Goal: Task Accomplishment & Management: Manage account settings

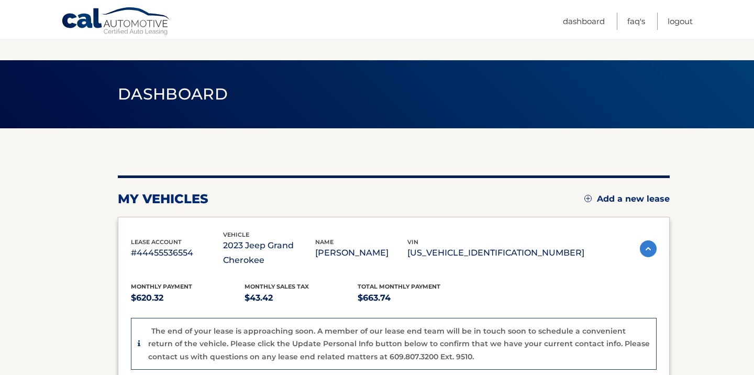
scroll to position [122, 0]
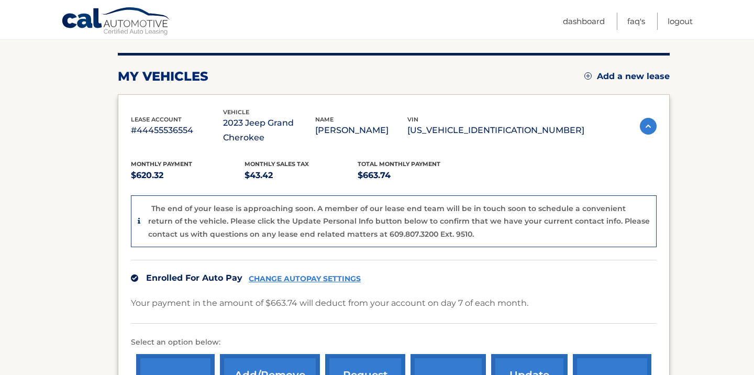
click at [331, 279] on link "CHANGE AUTOPAY SETTINGS" at bounding box center [305, 278] width 112 height 9
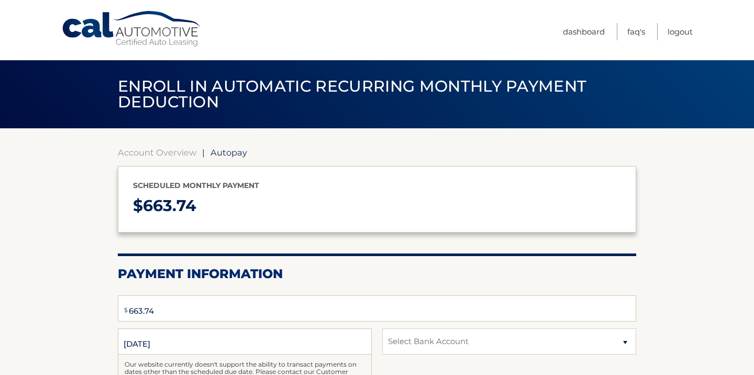
scroll to position [233, 0]
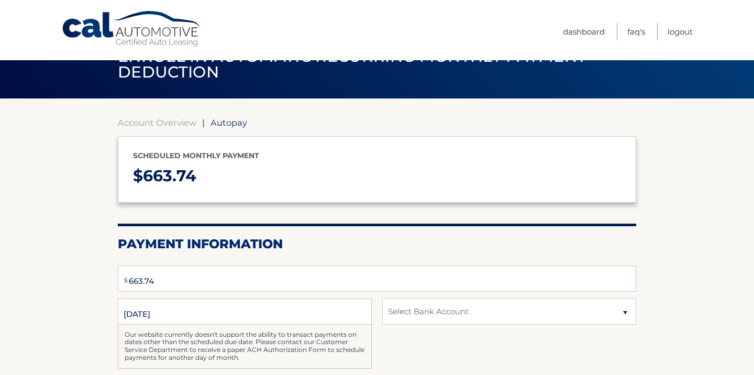
select select "MzJjODZhNDItMWMyMi00ZjFlLThjODUtNDkzYzI3MTEyNmMz"
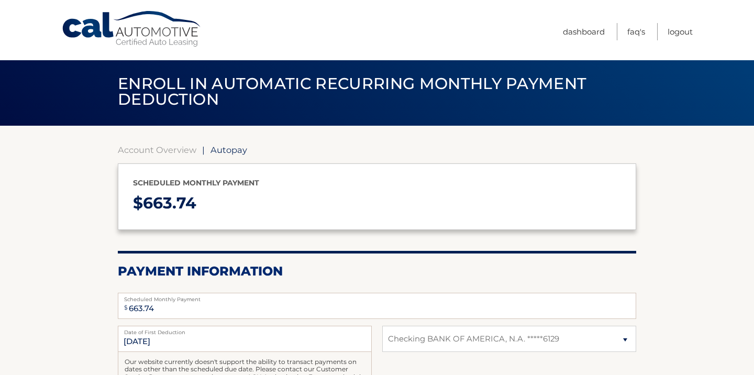
scroll to position [0, 0]
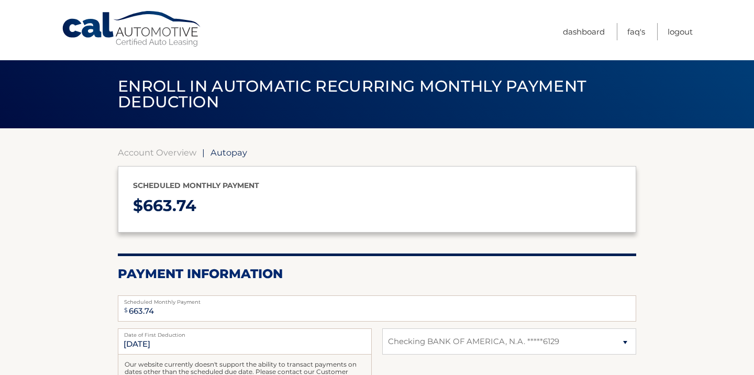
click at [151, 33] on link "Cal Automotive" at bounding box center [131, 28] width 141 height 37
click at [591, 31] on link "Dashboard" at bounding box center [584, 31] width 42 height 17
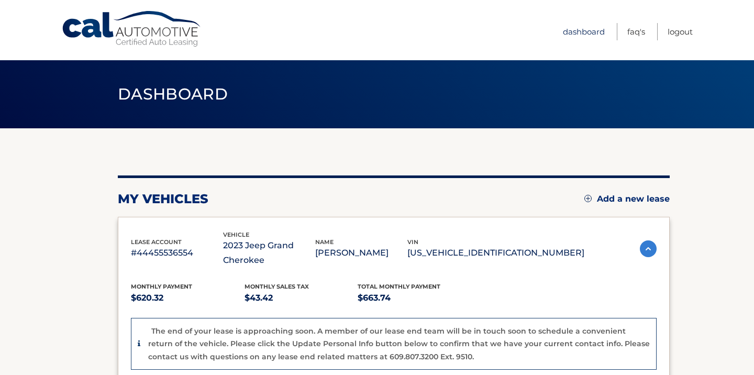
click at [573, 26] on link "Dashboard" at bounding box center [584, 31] width 42 height 17
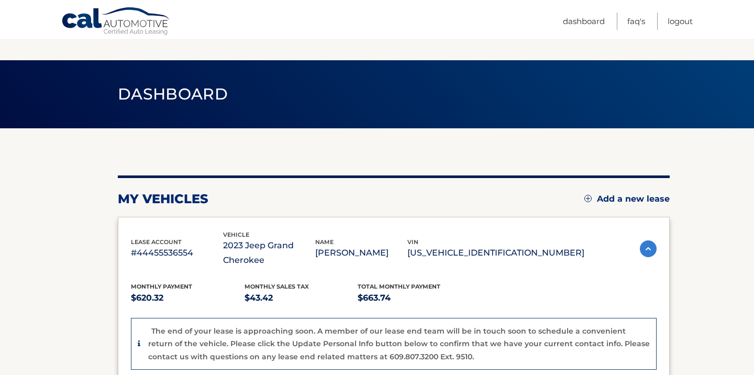
scroll to position [227, 0]
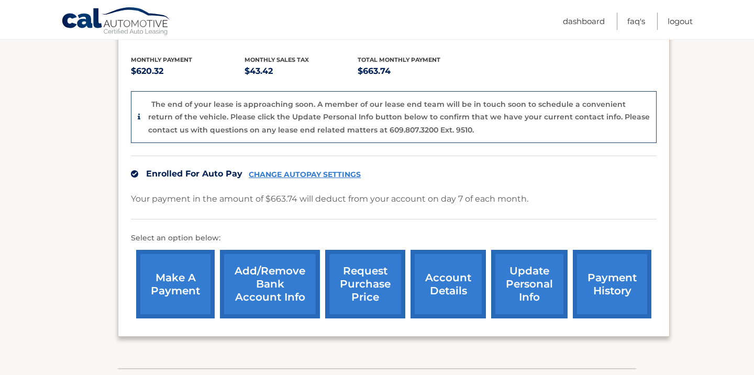
click at [462, 302] on link "account details" at bounding box center [447, 284] width 75 height 69
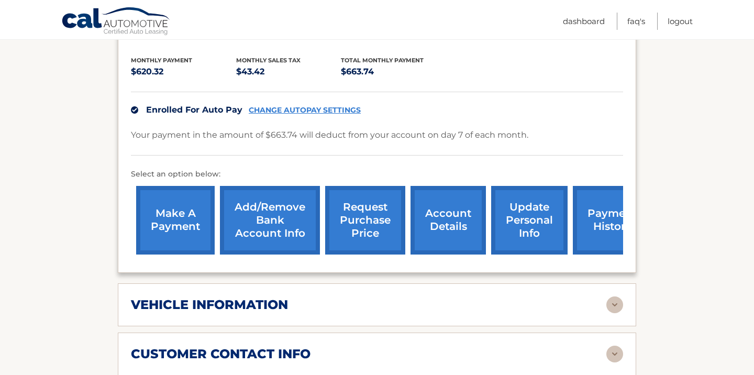
scroll to position [238, 0]
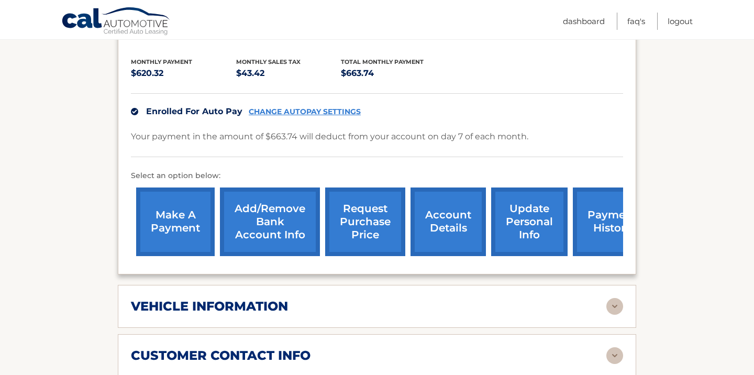
click at [287, 230] on link "Add/Remove bank account info" at bounding box center [270, 221] width 100 height 69
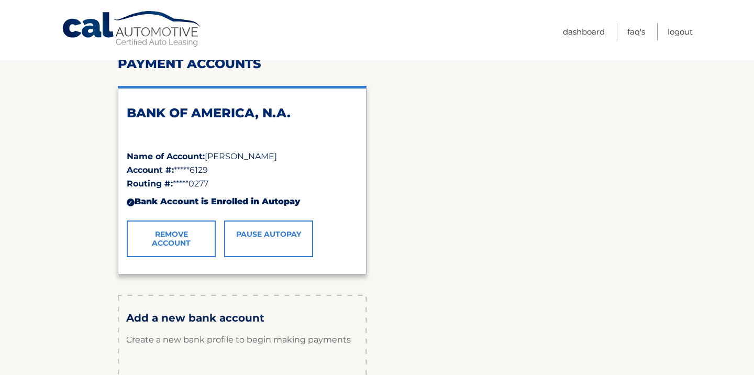
scroll to position [161, 0]
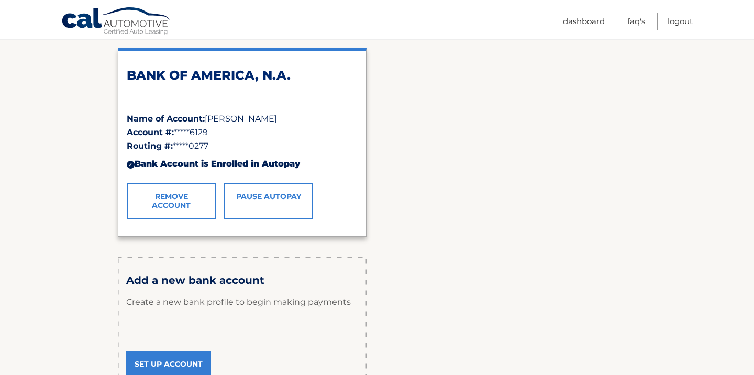
click at [175, 196] on link "Remove Account" at bounding box center [171, 201] width 89 height 37
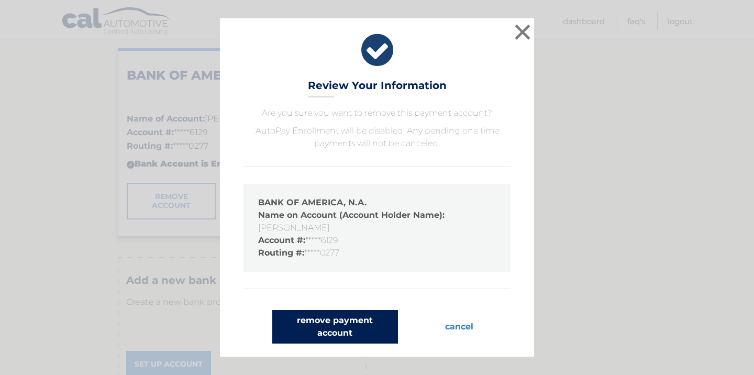
click at [338, 333] on button "remove payment account" at bounding box center [335, 327] width 126 height 34
